Goal: Task Accomplishment & Management: Use online tool/utility

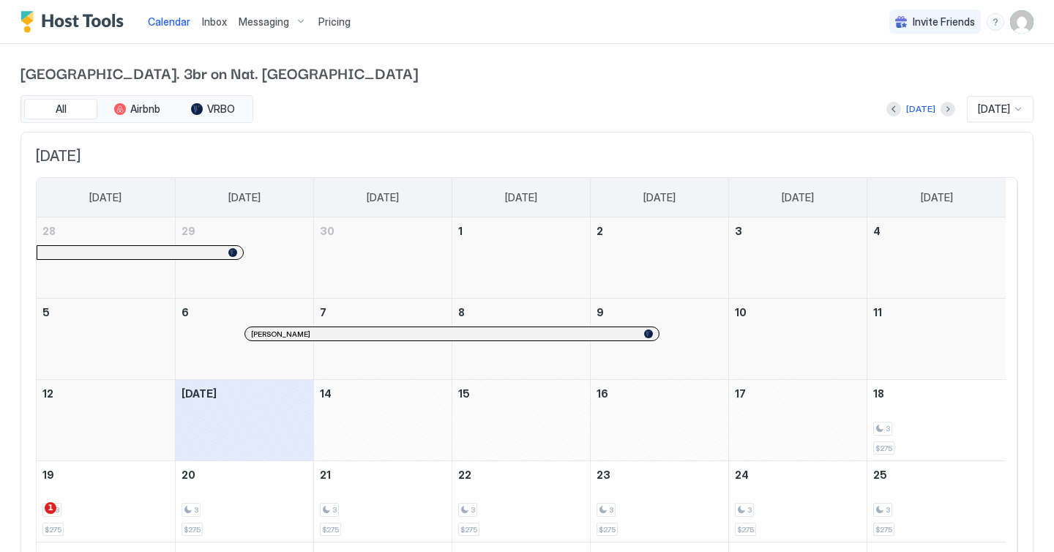
click at [340, 25] on span "Pricing" at bounding box center [334, 21] width 32 height 13
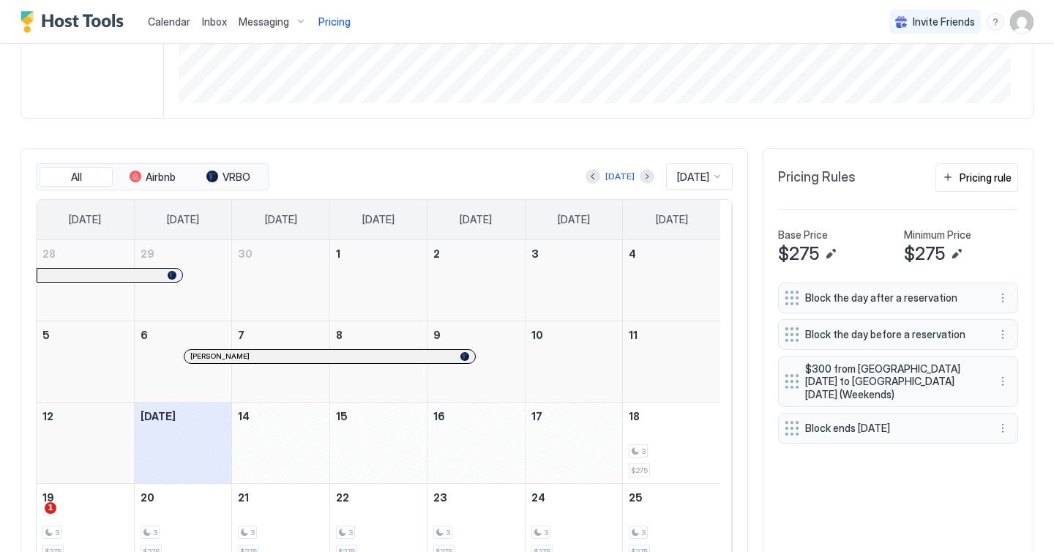
scroll to position [338, 0]
click at [944, 191] on button "Pricing rule" at bounding box center [976, 179] width 83 height 29
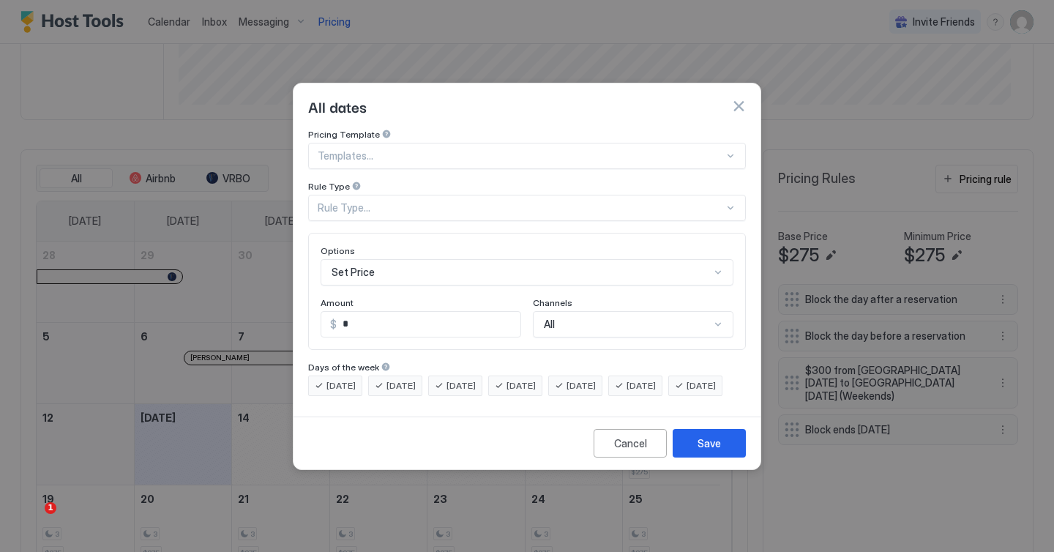
drag, startPoint x: 454, startPoint y: 206, endPoint x: 454, endPoint y: 191, distance: 15.4
click at [454, 206] on div "Rule Type..." at bounding box center [527, 208] width 438 height 26
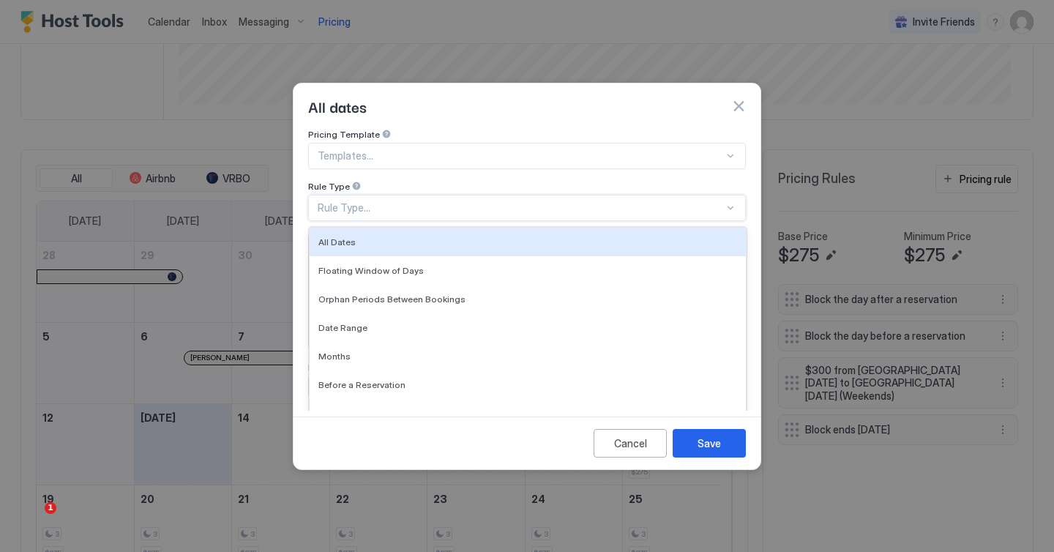
click at [465, 149] on div at bounding box center [521, 155] width 406 height 13
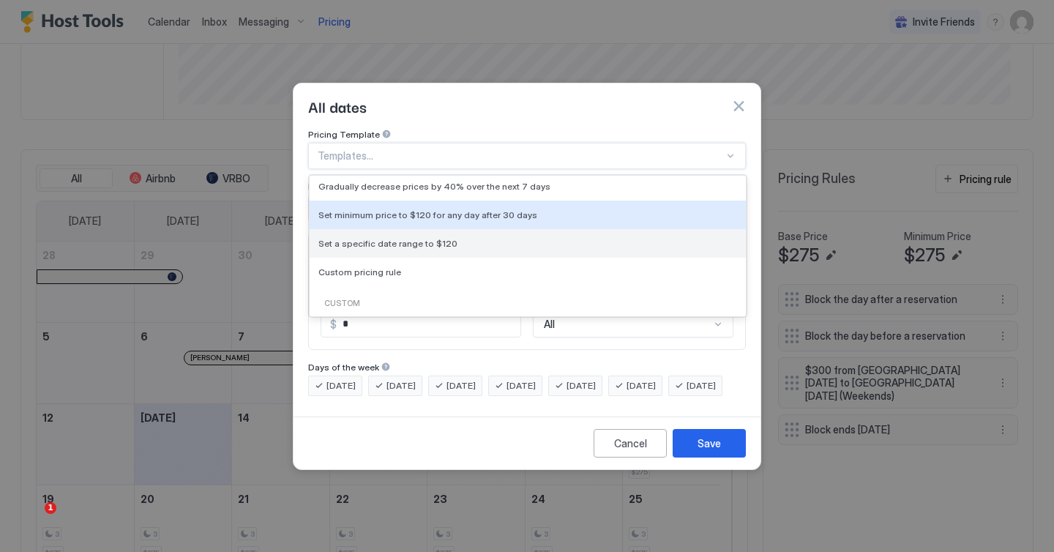
scroll to position [80, 0]
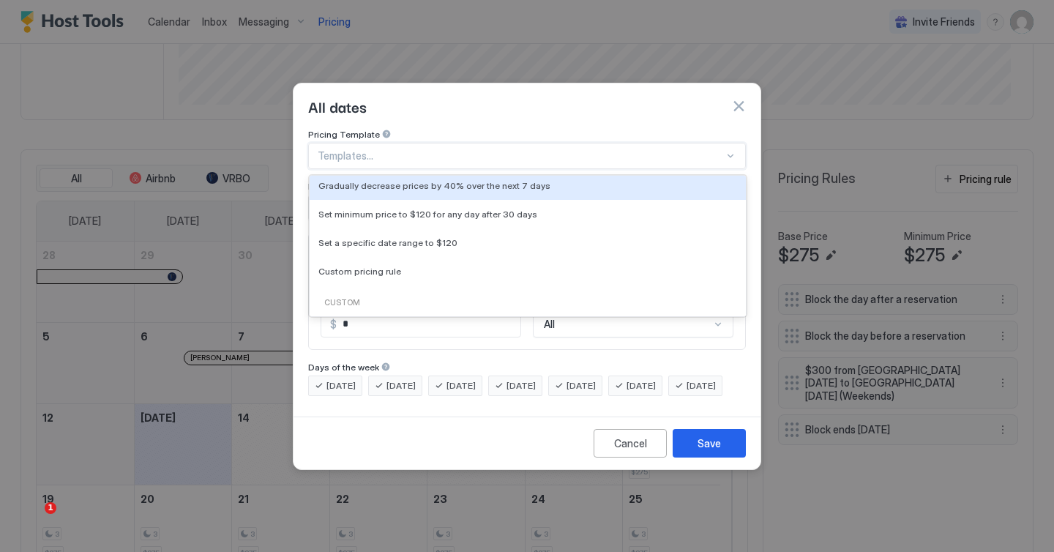
click at [573, 104] on div "All dates" at bounding box center [526, 105] width 467 height 45
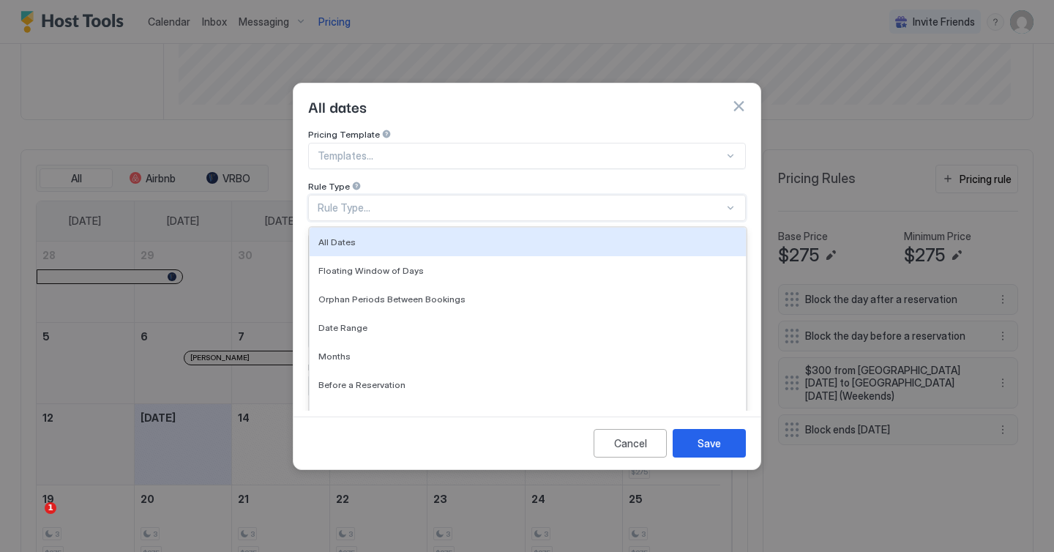
click at [464, 201] on div "Rule Type..." at bounding box center [521, 207] width 406 height 13
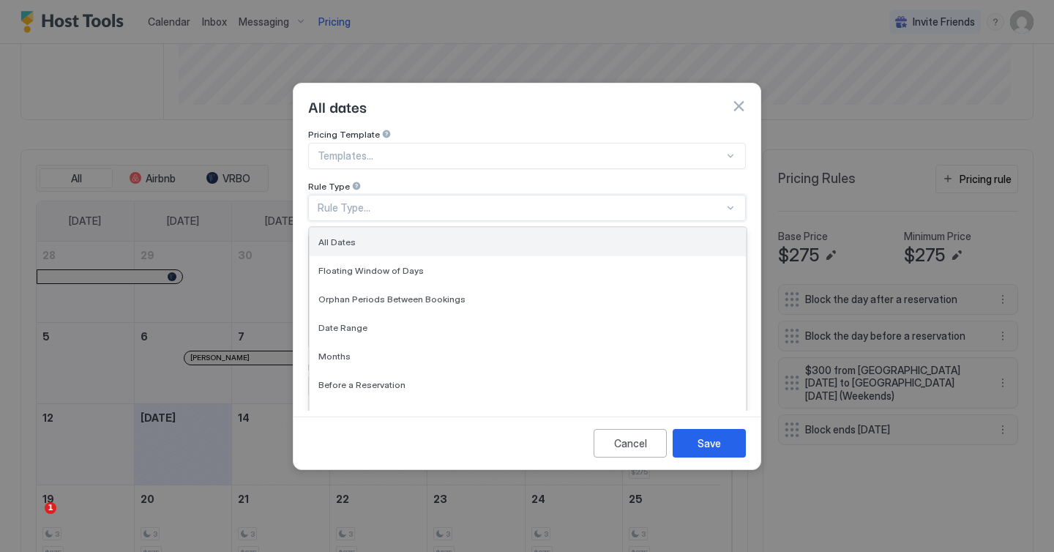
click at [480, 236] on div "All Dates" at bounding box center [527, 241] width 419 height 11
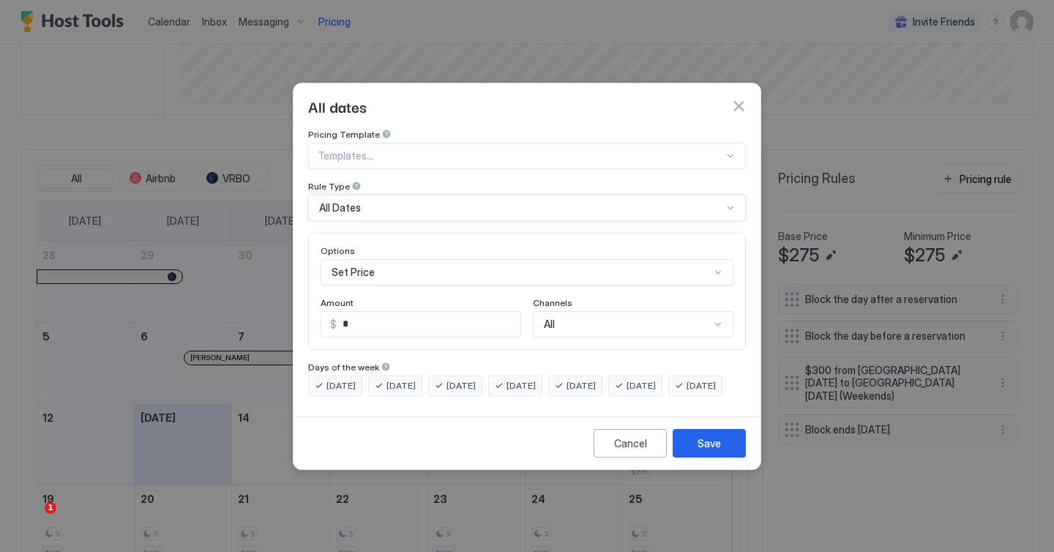
click at [408, 149] on div "Templates..." at bounding box center [527, 156] width 438 height 26
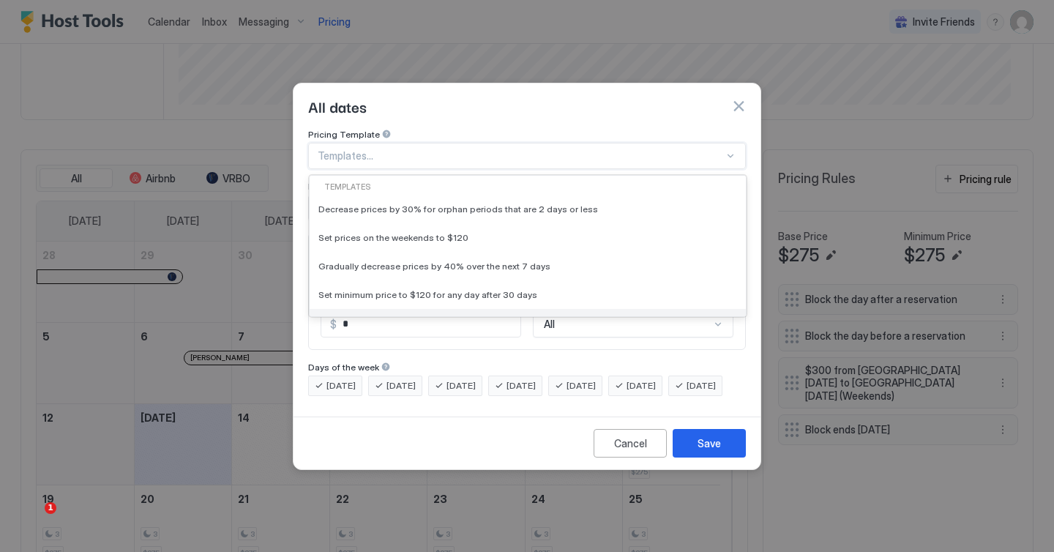
scroll to position [109, 0]
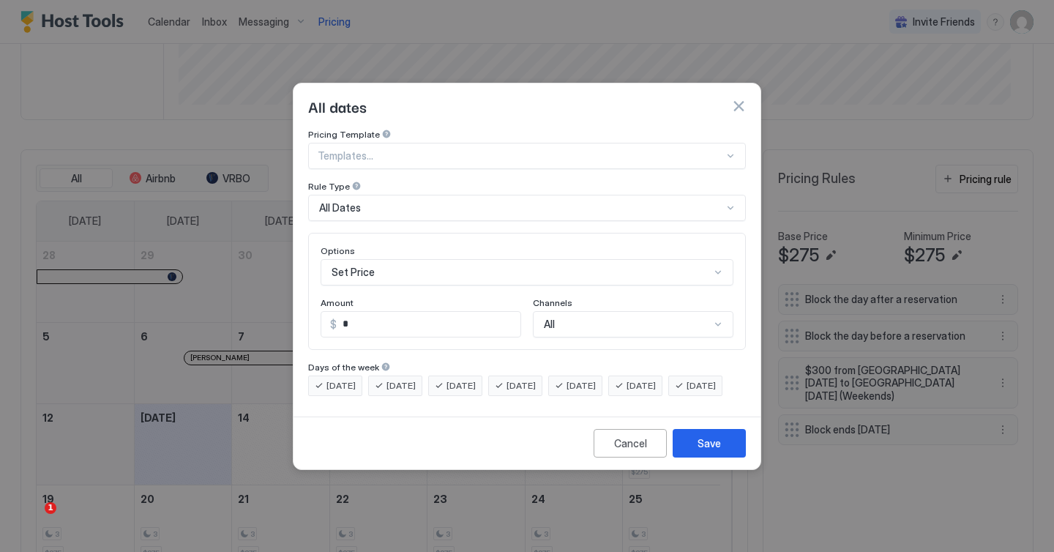
click at [531, 111] on div "All dates" at bounding box center [526, 105] width 467 height 45
click at [397, 259] on div "Set Price" at bounding box center [527, 272] width 413 height 26
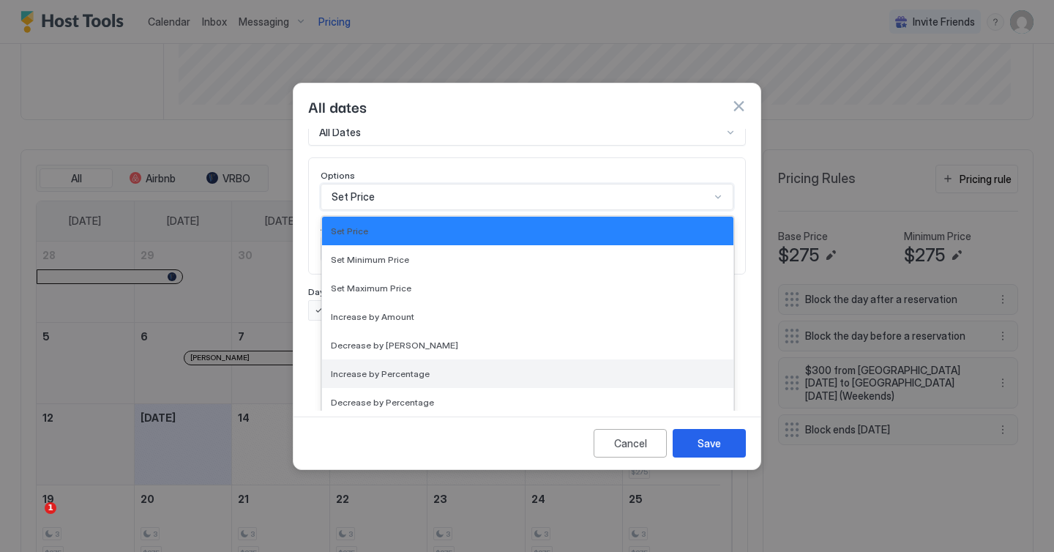
click at [471, 368] on div "Increase by Percentage" at bounding box center [528, 373] width 394 height 11
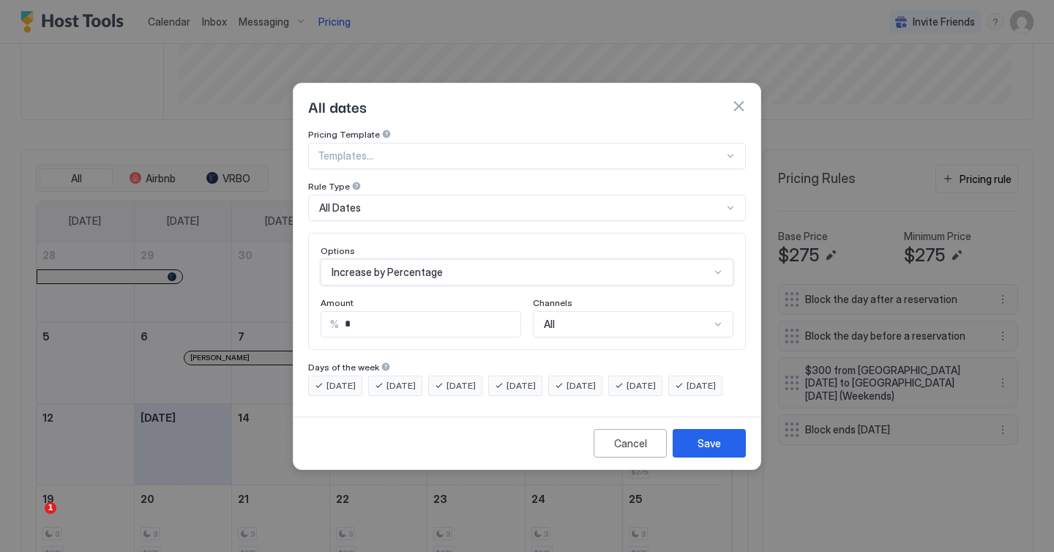
click at [402, 315] on input "*" at bounding box center [429, 324] width 181 height 25
type input "**"
click at [577, 311] on div "All" at bounding box center [633, 324] width 201 height 26
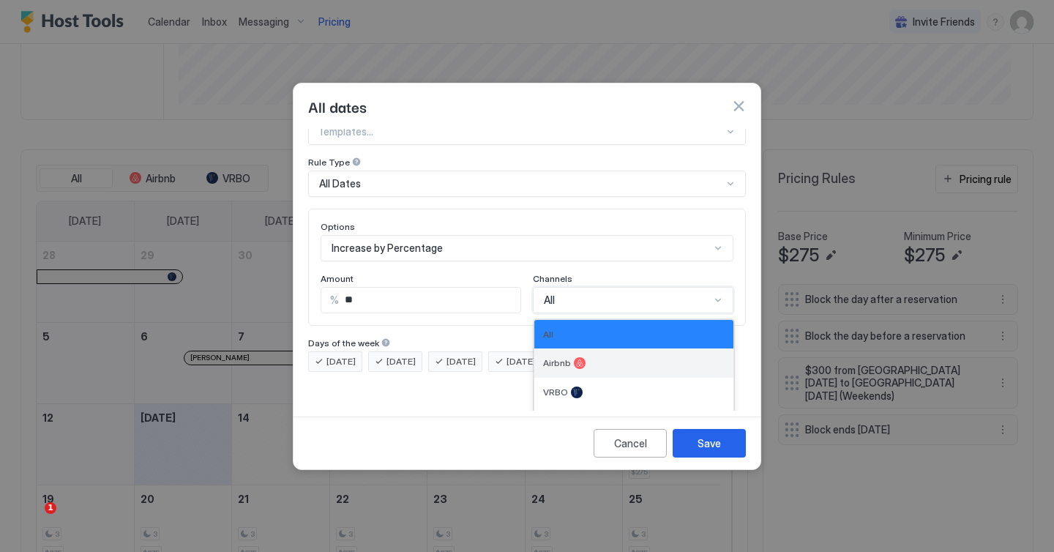
click at [642, 355] on div "Airbnb" at bounding box center [633, 362] width 199 height 29
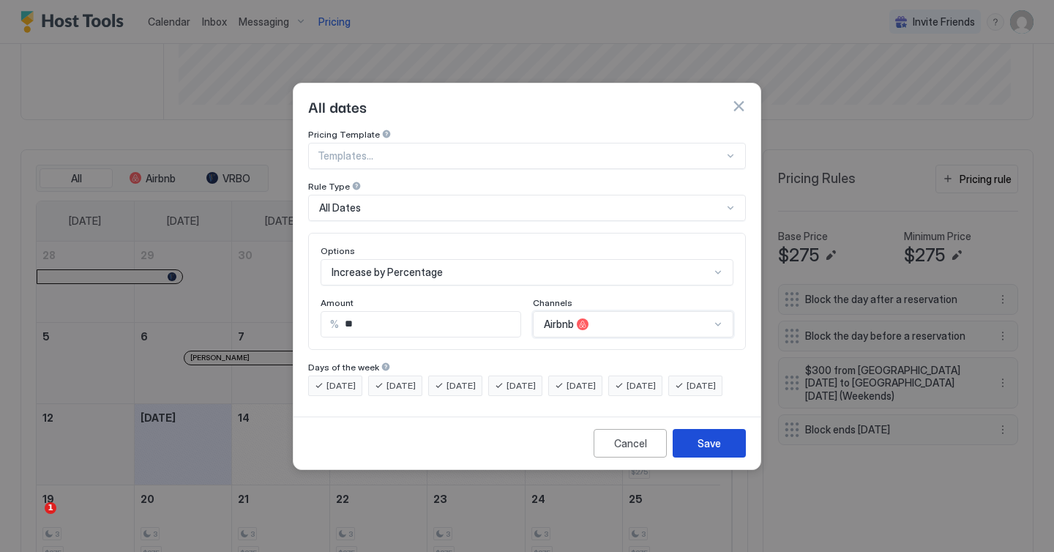
click at [719, 451] on div "Save" at bounding box center [708, 442] width 23 height 15
